Goal: Task Accomplishment & Management: Use online tool/utility

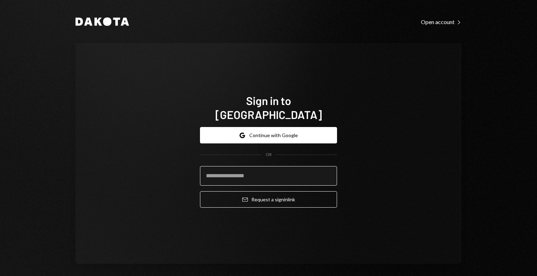
click at [250, 167] on input "email" at bounding box center [268, 176] width 137 height 20
type input "**********"
click at [200, 191] on button "Email Request a sign in link" at bounding box center [268, 199] width 137 height 16
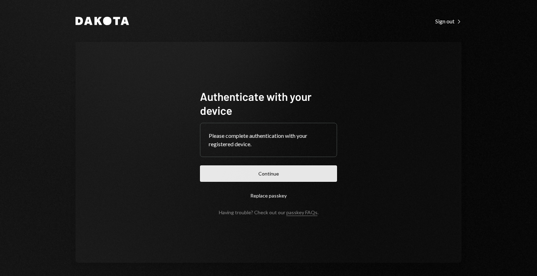
click at [238, 167] on button "Continue" at bounding box center [268, 174] width 137 height 16
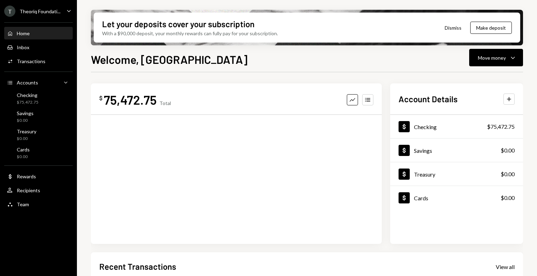
click at [59, 11] on div "Theoriq Foundati..." at bounding box center [40, 11] width 41 height 6
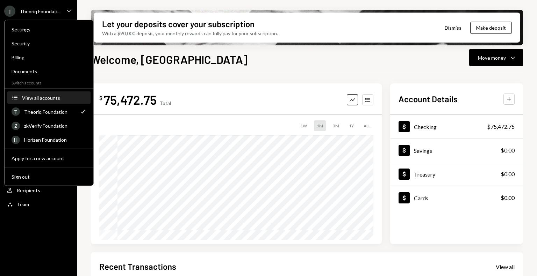
click at [49, 99] on div "View all accounts" at bounding box center [54, 98] width 64 height 6
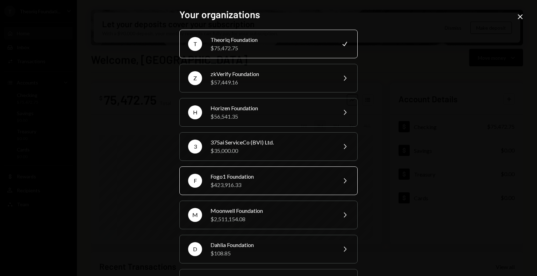
click at [223, 185] on div "$423,916.33" at bounding box center [271, 185] width 122 height 8
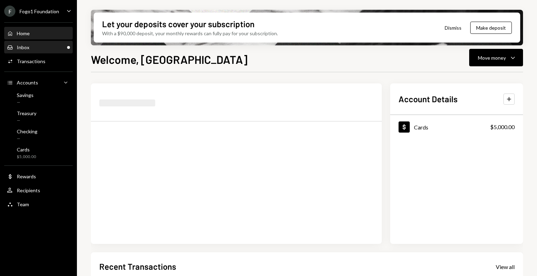
click at [42, 47] on div "Inbox Inbox" at bounding box center [38, 47] width 63 height 6
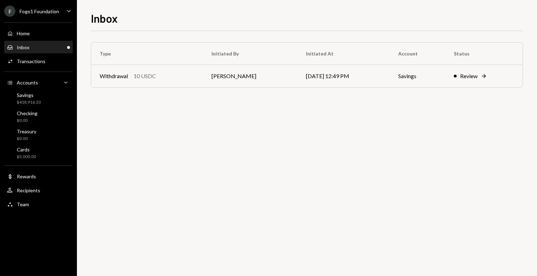
click at [218, 120] on div "Type Initiated By Initiated At Account Status Withdrawal 10 USDC [PERSON_NAME] …" at bounding box center [307, 153] width 432 height 245
click at [262, 85] on td "[PERSON_NAME]" at bounding box center [250, 76] width 94 height 22
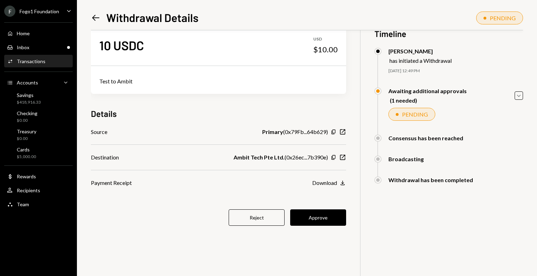
scroll to position [17, 0]
click at [326, 224] on button "Approve" at bounding box center [318, 217] width 56 height 16
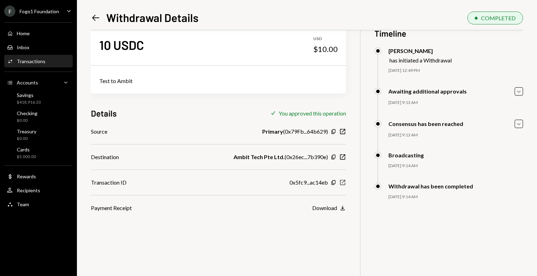
click at [344, 183] on icon "New Window" at bounding box center [342, 182] width 7 height 7
